Goal: Task Accomplishment & Management: Use online tool/utility

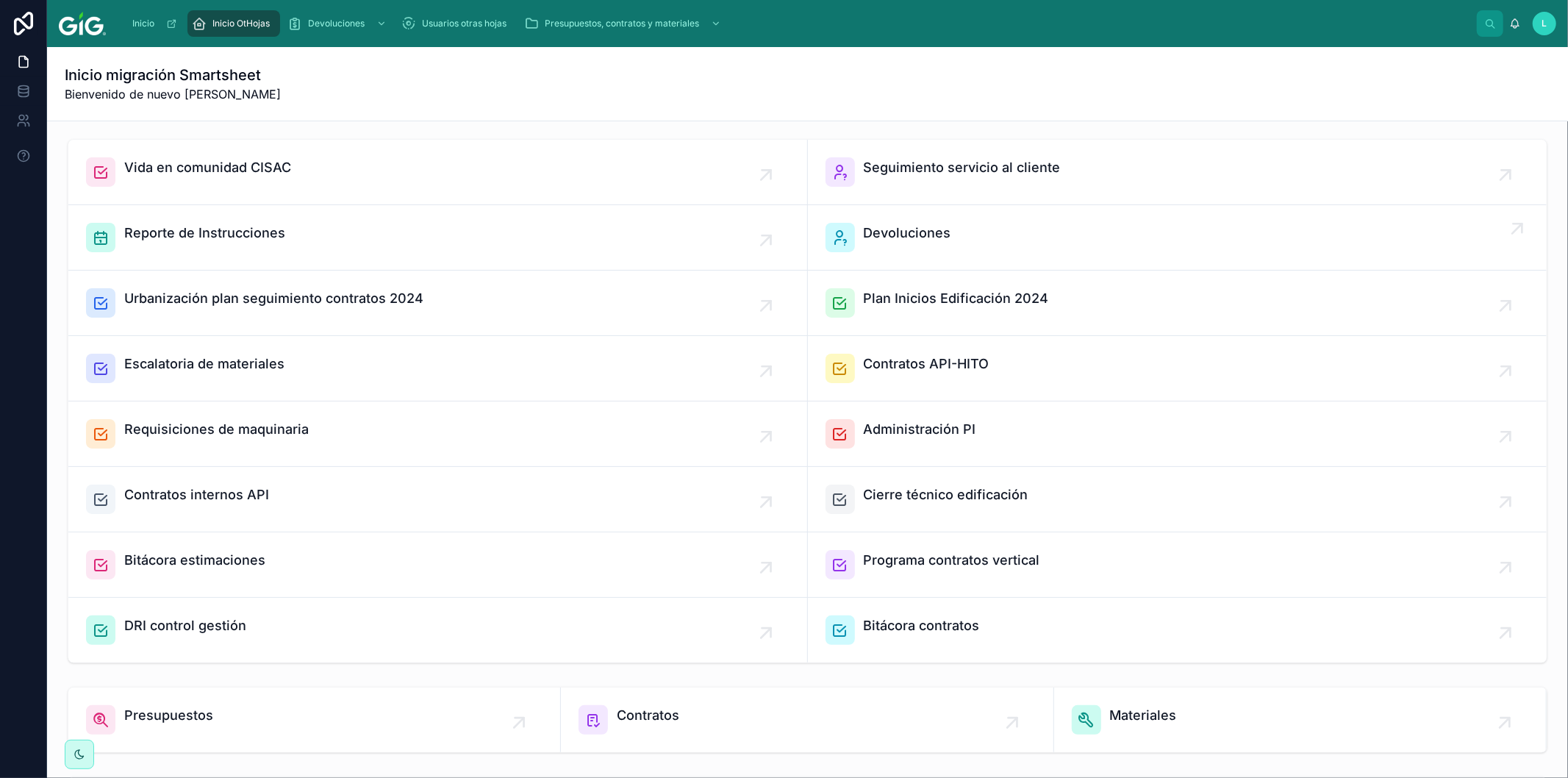
click at [898, 233] on span "Devoluciones" at bounding box center [908, 233] width 88 height 21
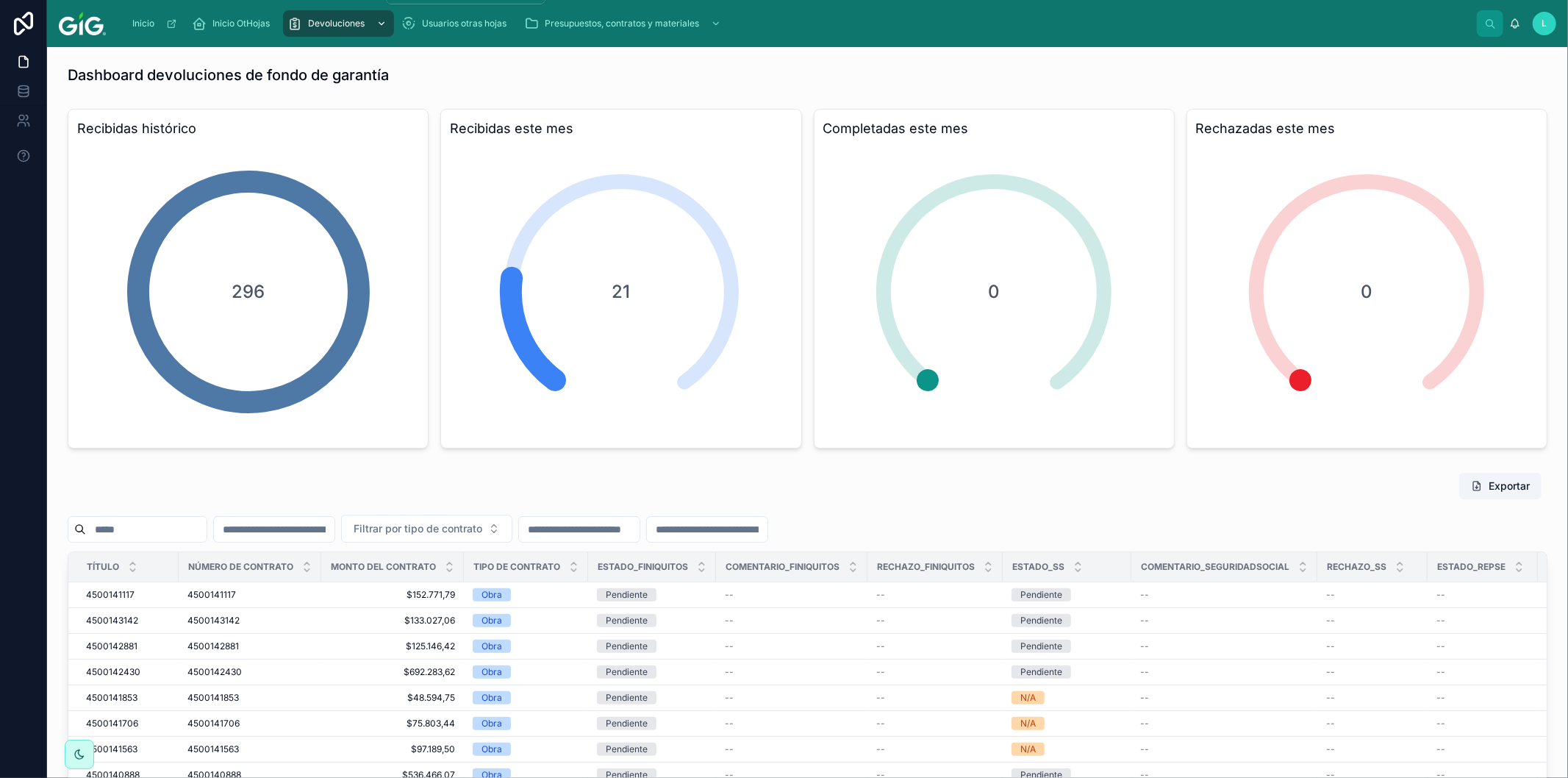
click at [332, 16] on div "Devoluciones" at bounding box center [338, 23] width 102 height 24
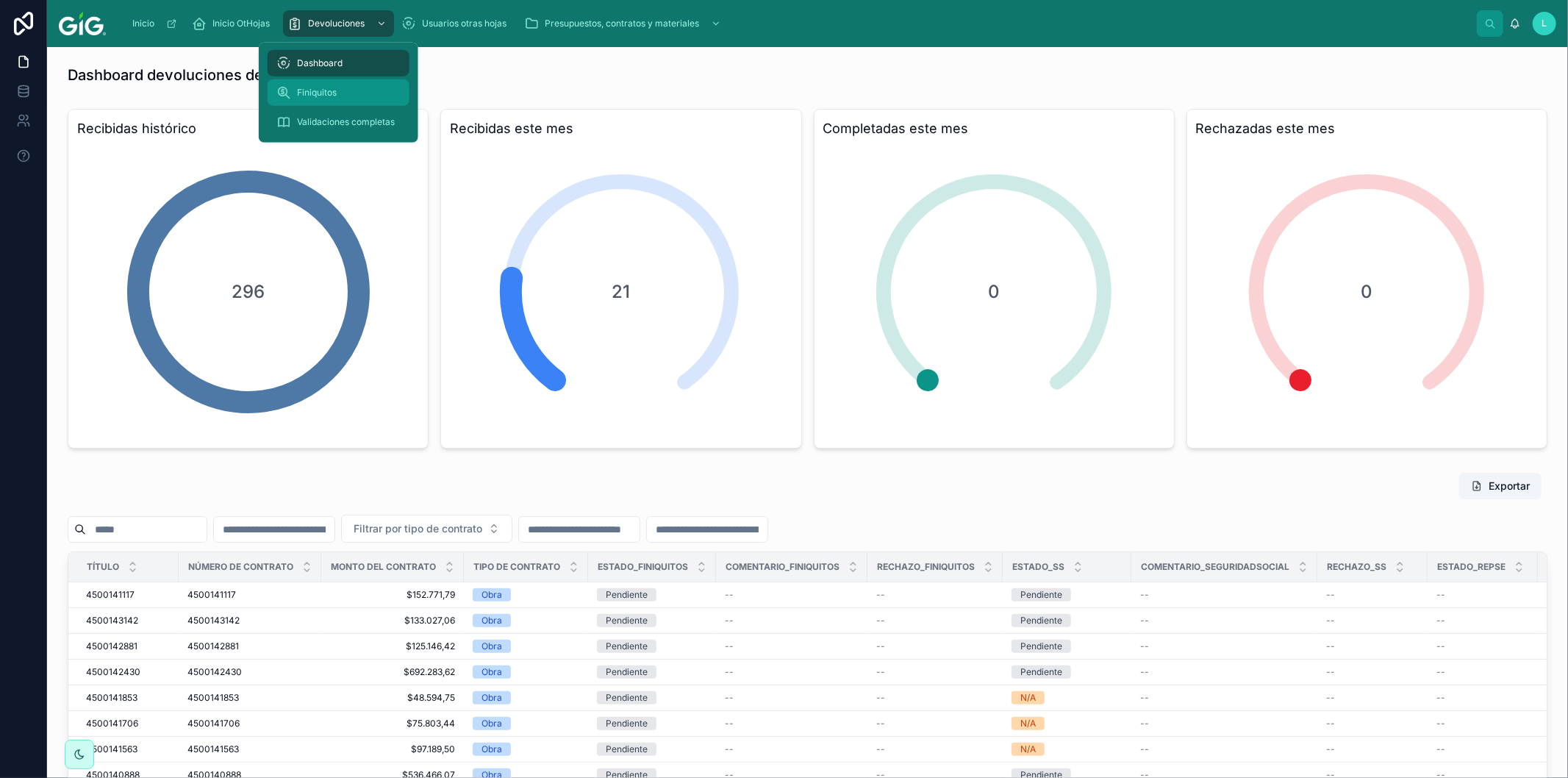
click at [329, 85] on div "Finiquitos" at bounding box center [339, 93] width 125 height 24
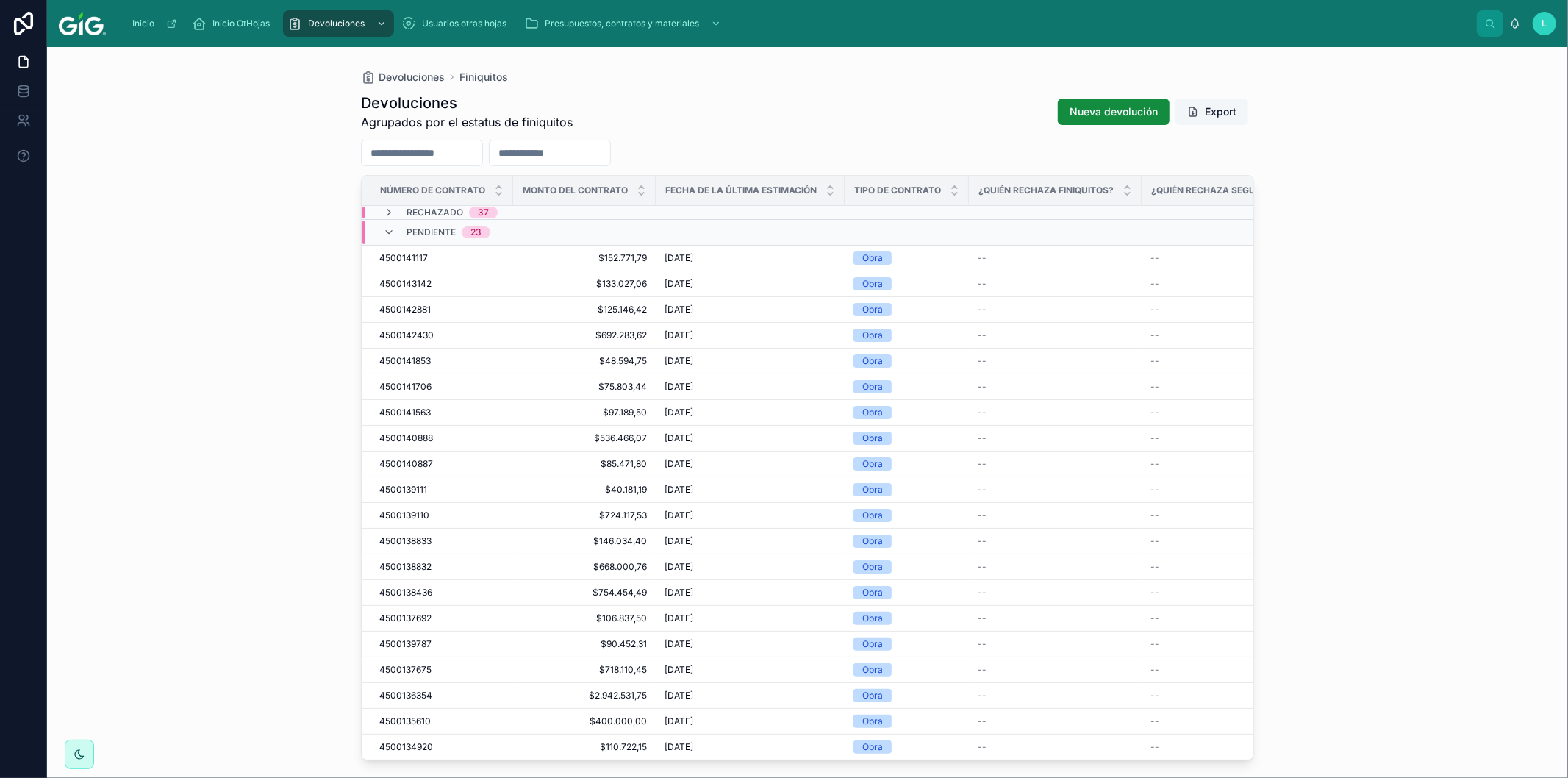
click at [1206, 111] on button "Export" at bounding box center [1212, 111] width 73 height 26
